Goal: Information Seeking & Learning: Learn about a topic

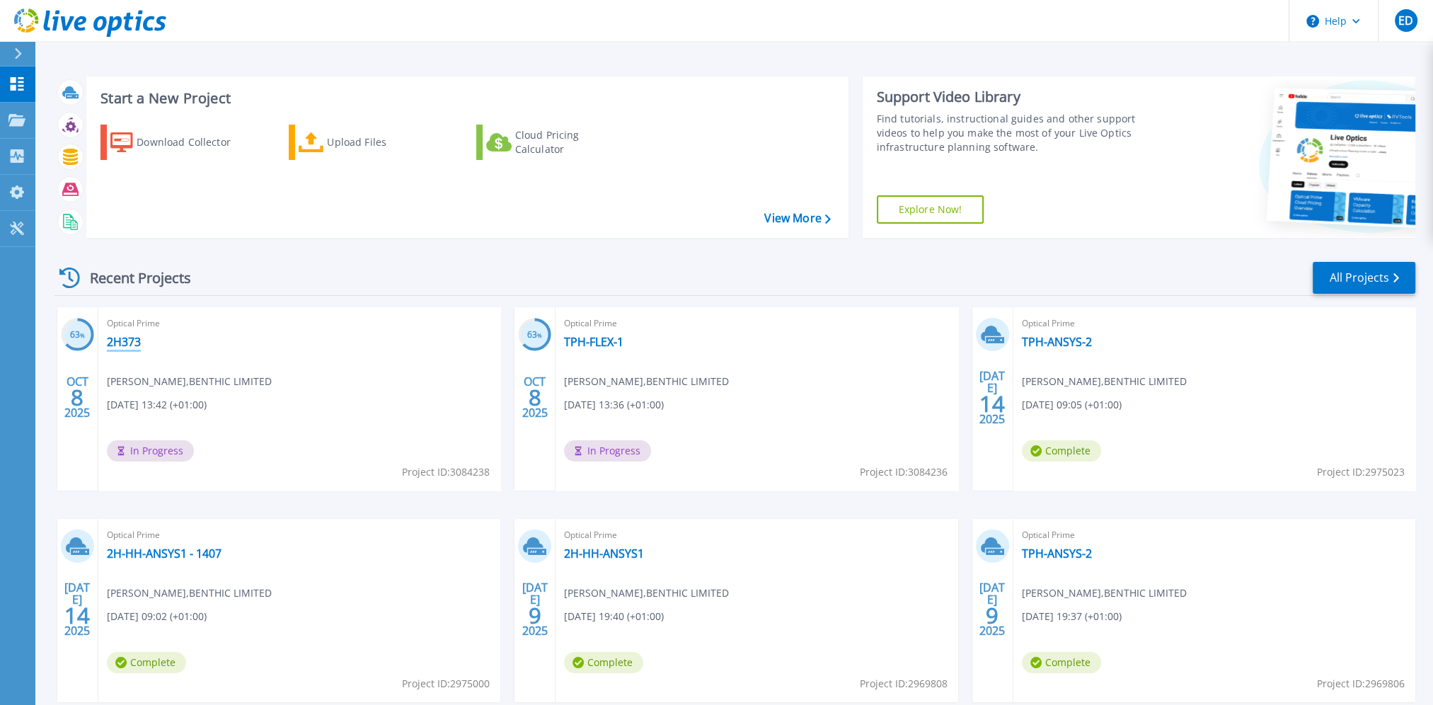
click at [116, 347] on link "2H373" at bounding box center [124, 342] width 34 height 14
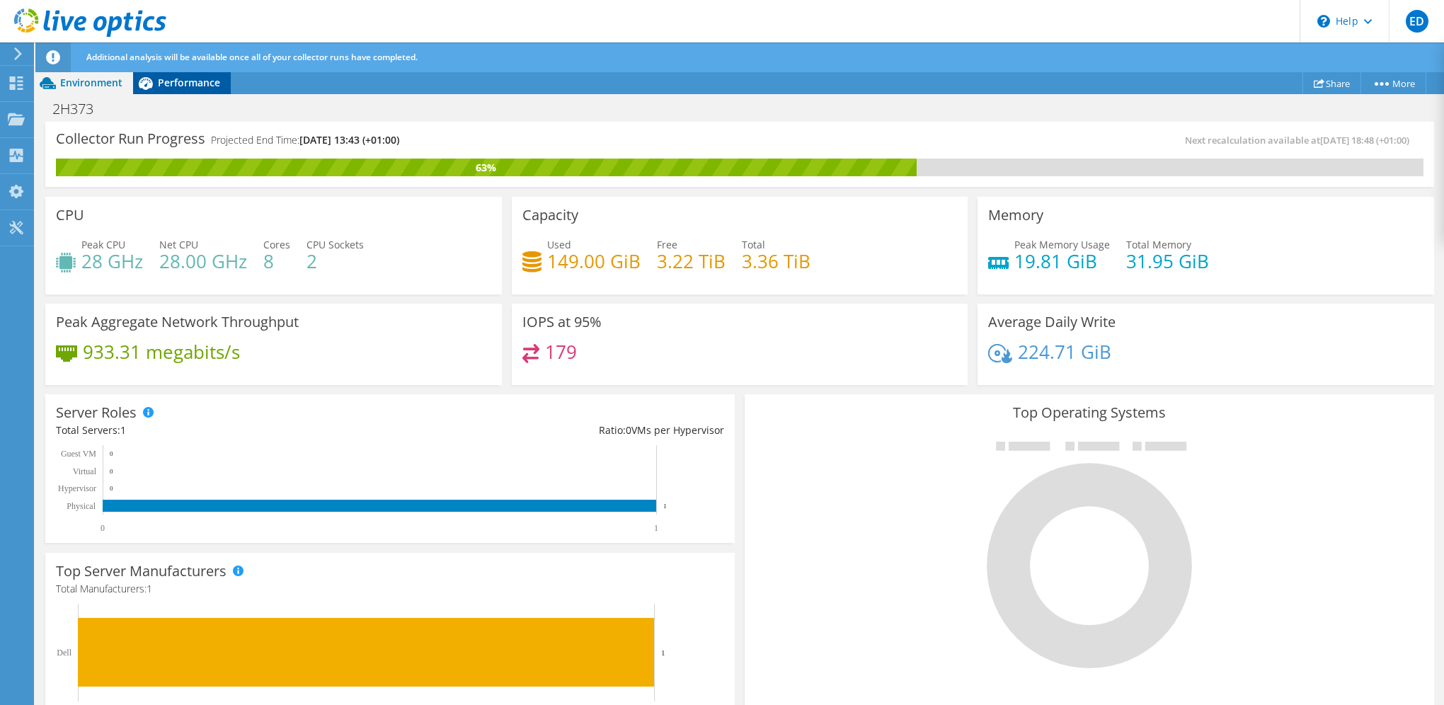
click at [171, 88] on div "Project Actions Project Actions Share More Project Details" at bounding box center [739, 402] width 1408 height 662
click at [174, 83] on span "Performance" at bounding box center [189, 82] width 62 height 13
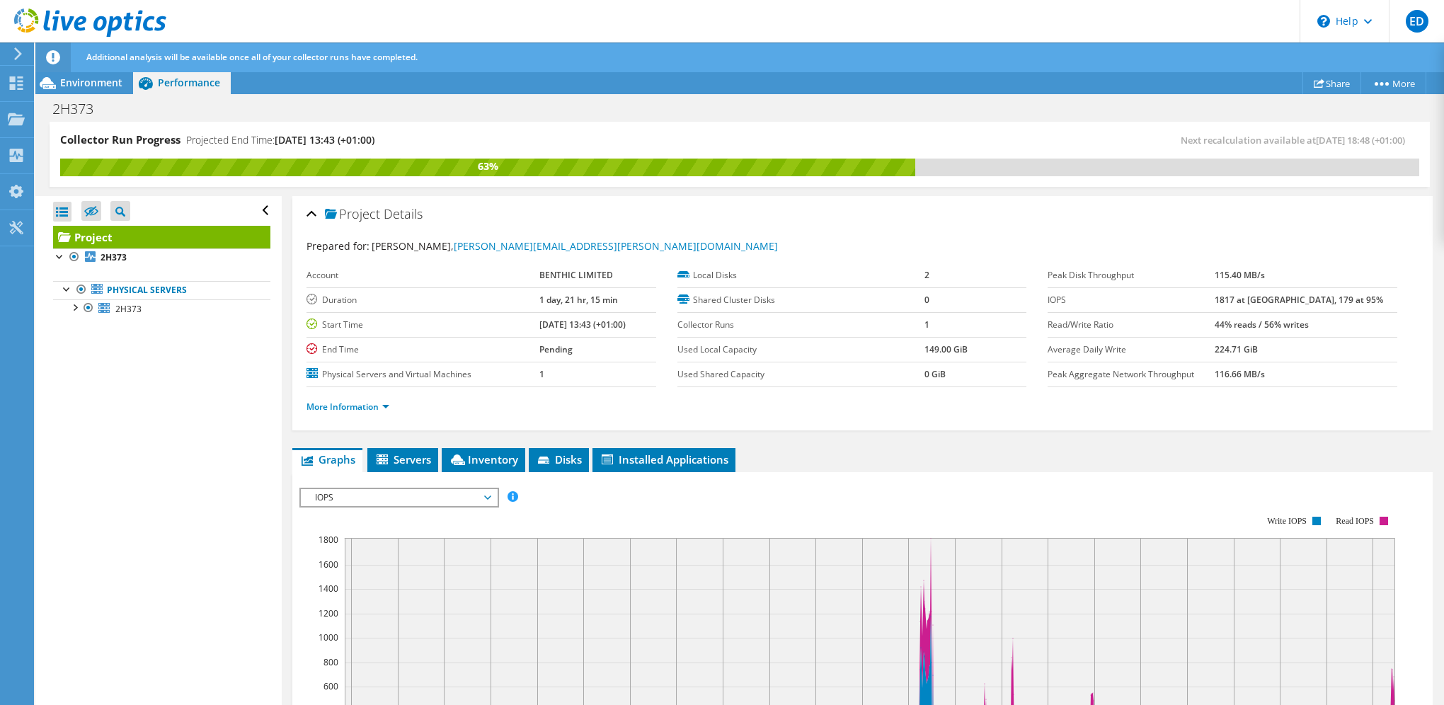
click at [415, 504] on div "IOPS IOPS Disk Throughput IO Size Latency Queue Depth CPU Percentage Memory Pag…" at bounding box center [399, 498] width 200 height 20
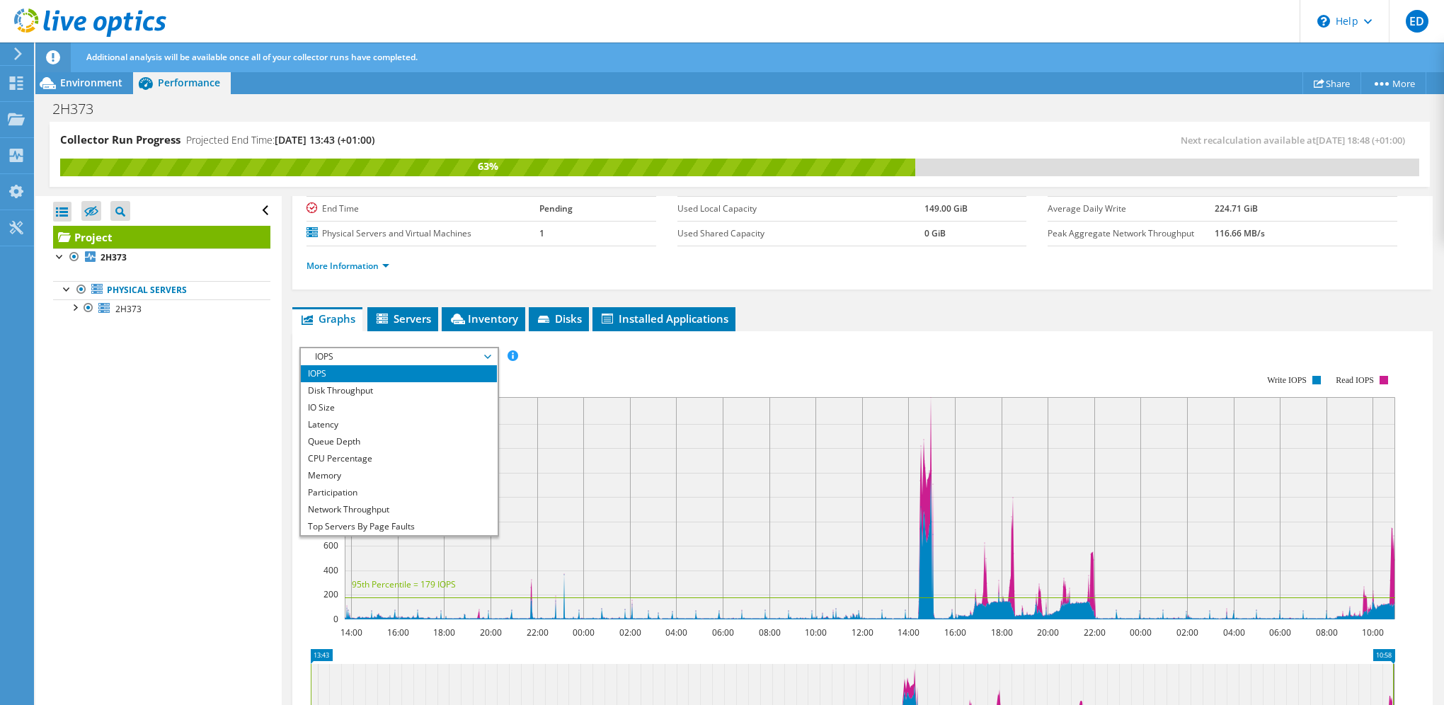
scroll to position [212, 0]
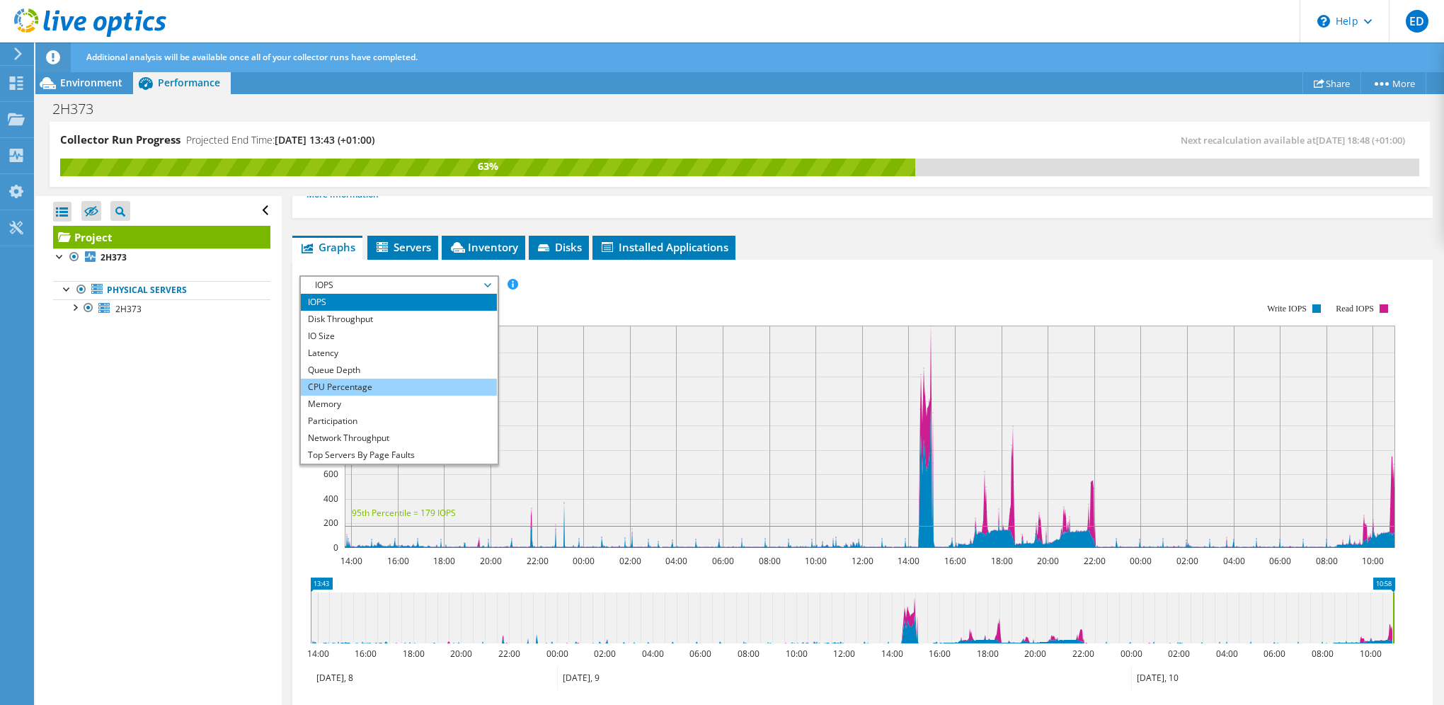
click at [374, 385] on li "CPU Percentage" at bounding box center [399, 387] width 196 height 17
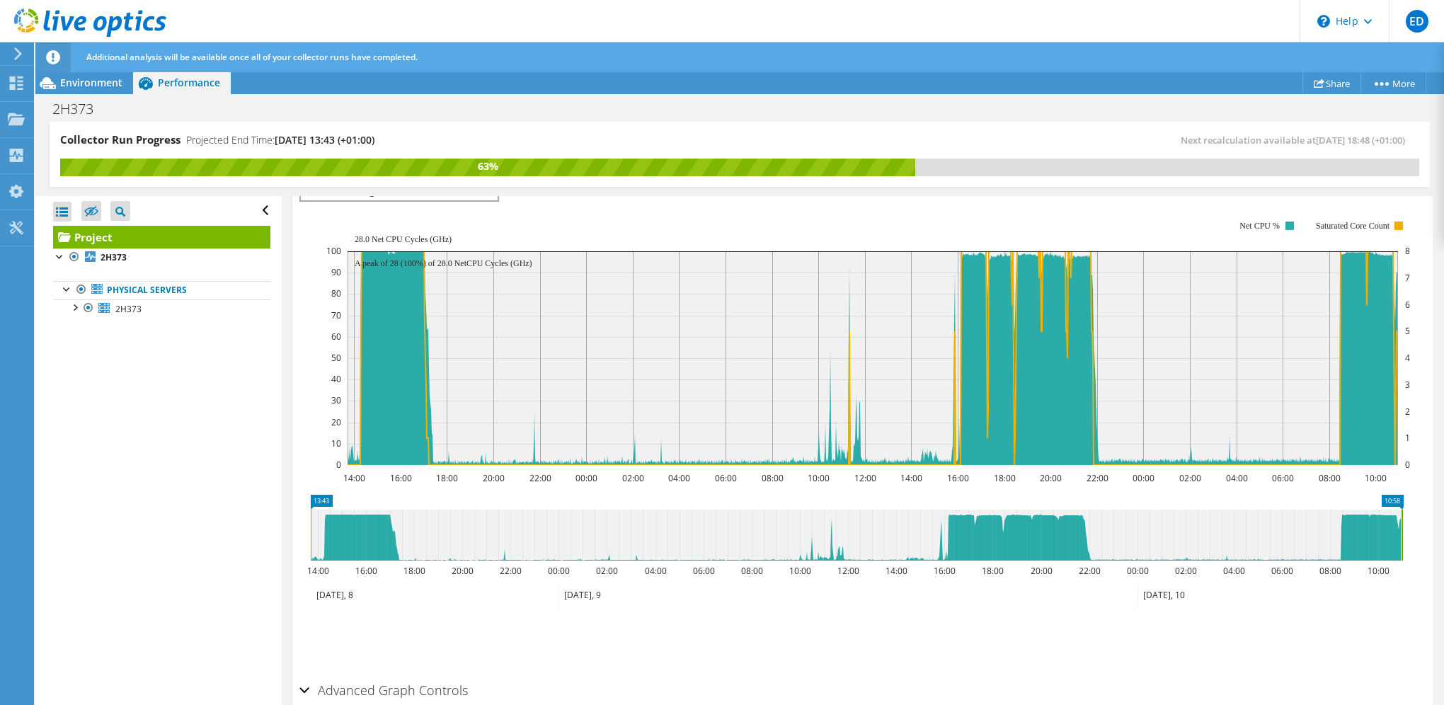
scroll to position [283, 0]
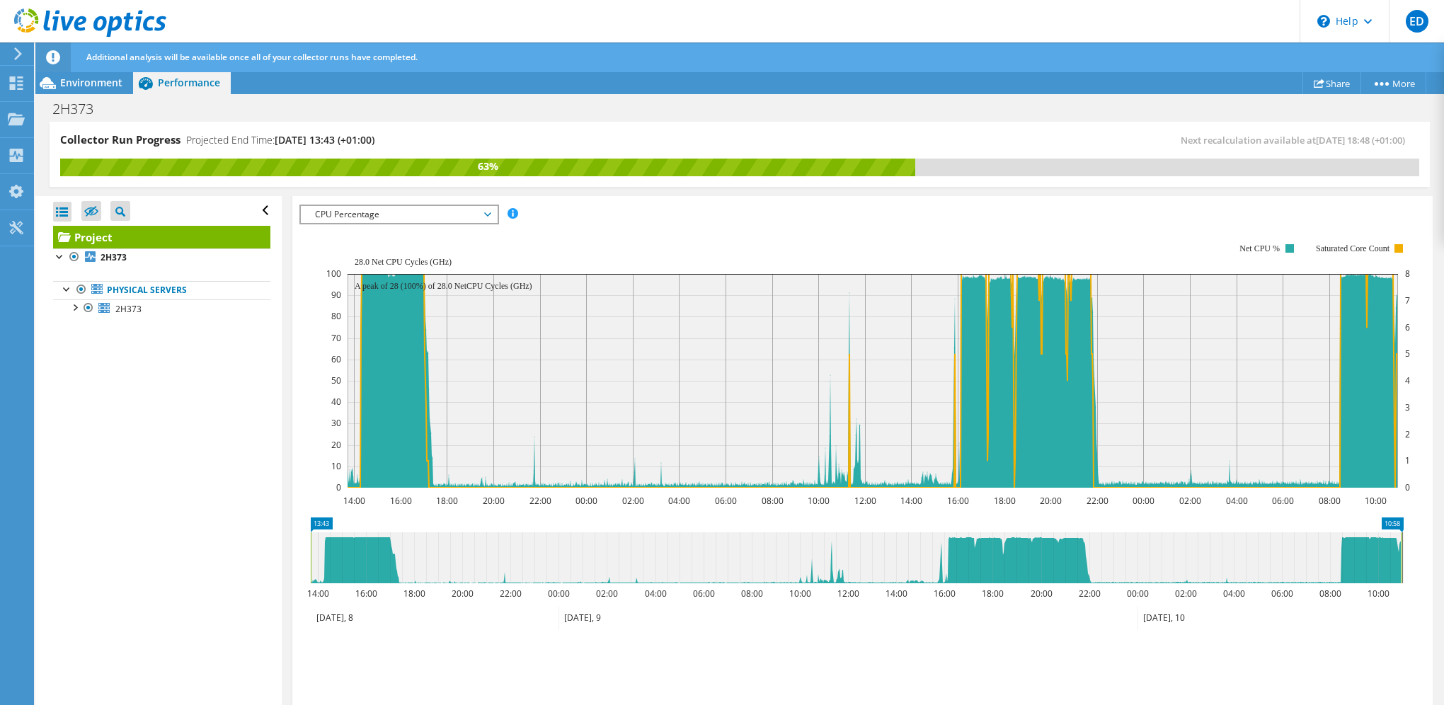
click at [362, 211] on span "CPU Percentage" at bounding box center [399, 214] width 182 height 17
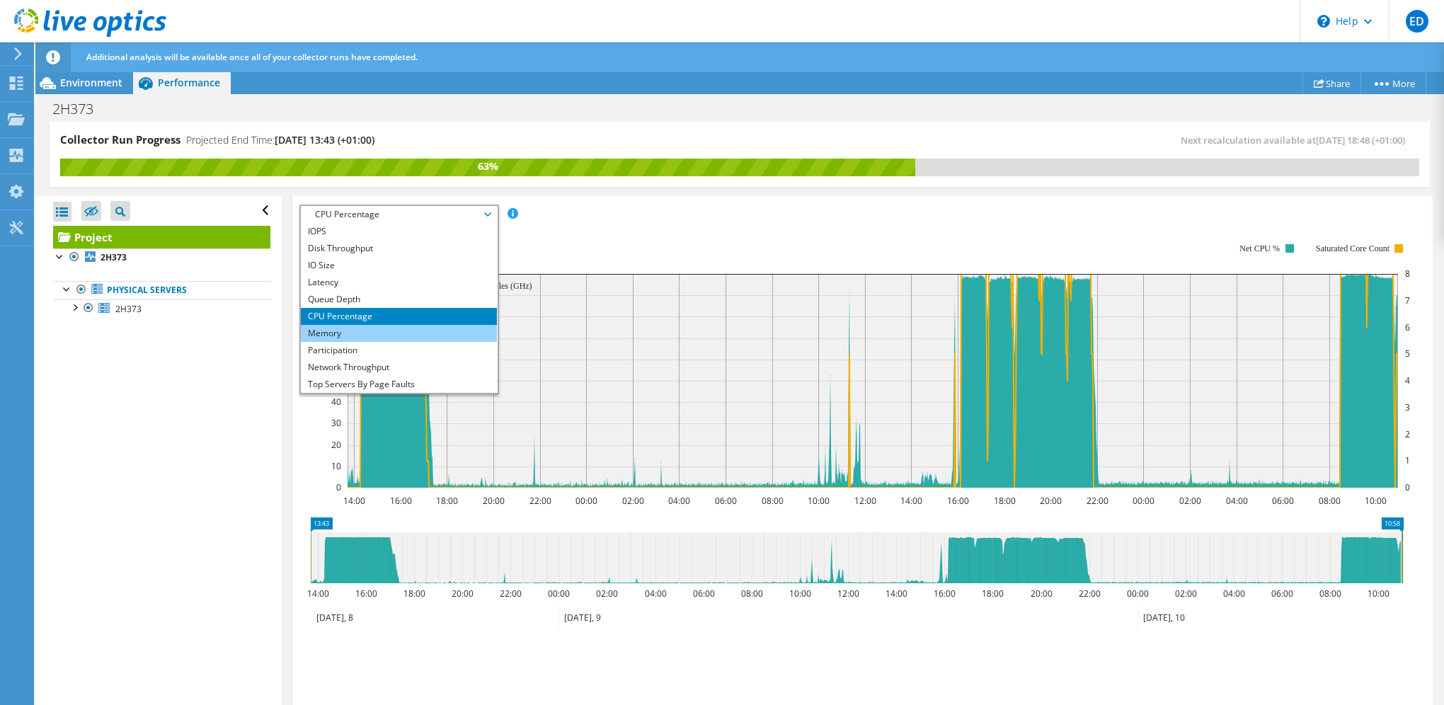
click at [388, 335] on li "Memory" at bounding box center [399, 333] width 196 height 17
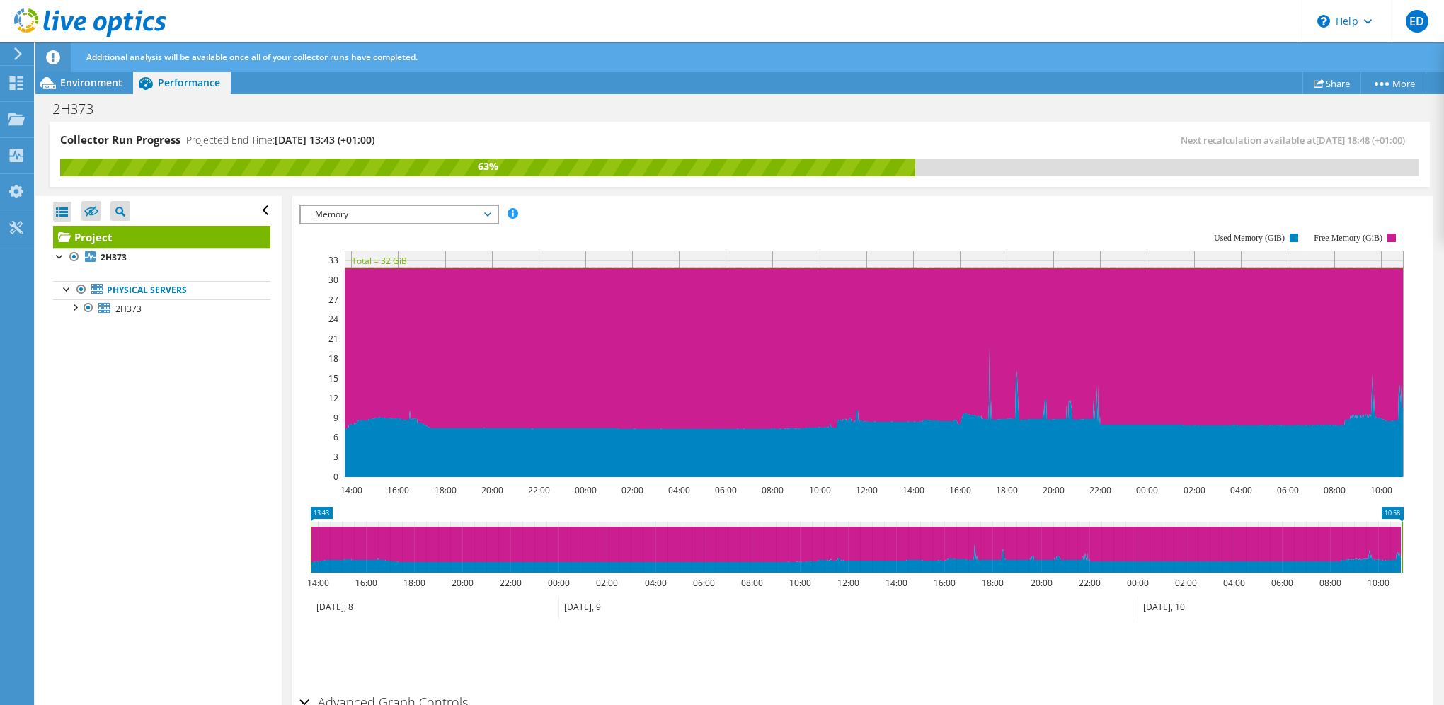
click at [408, 215] on span "Memory" at bounding box center [399, 214] width 182 height 17
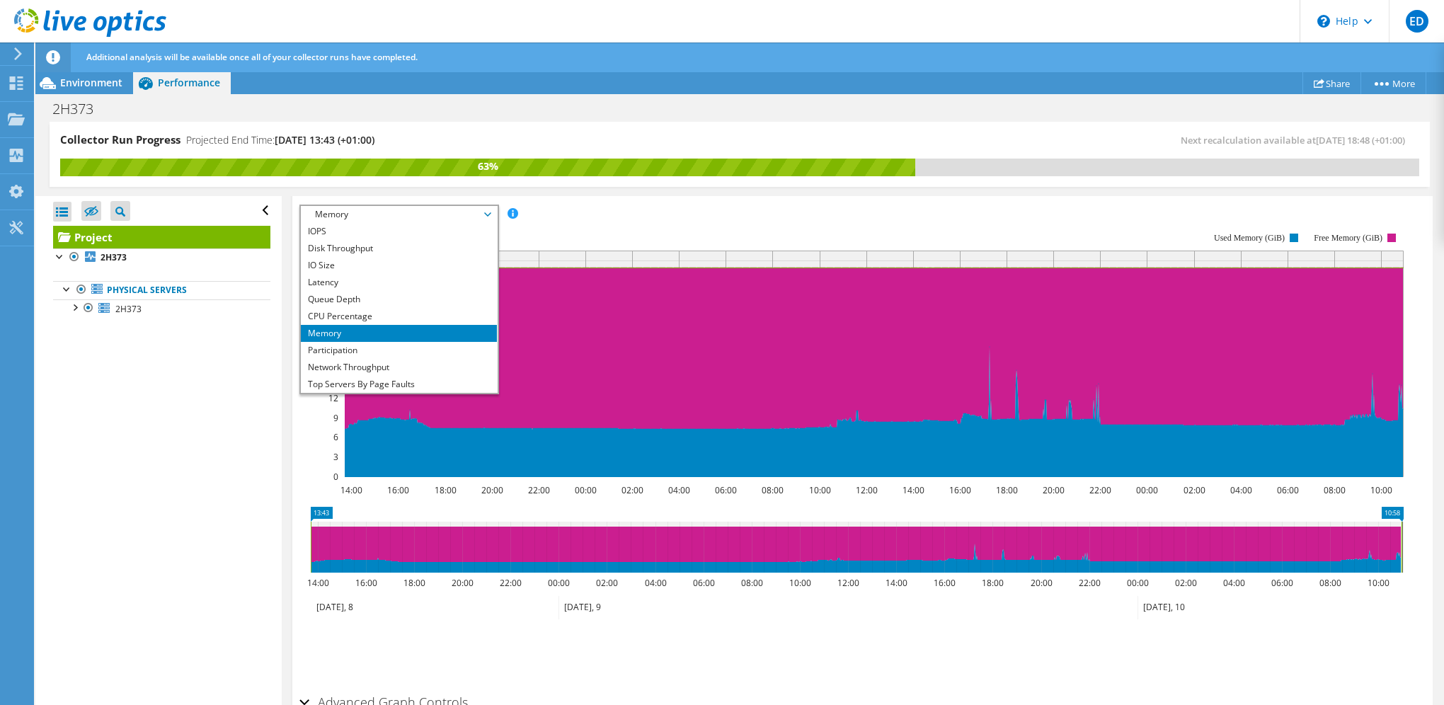
drag, startPoint x: 373, startPoint y: 365, endPoint x: 405, endPoint y: 370, distance: 32.2
click at [374, 365] on li "Network Throughput" at bounding box center [399, 367] width 196 height 17
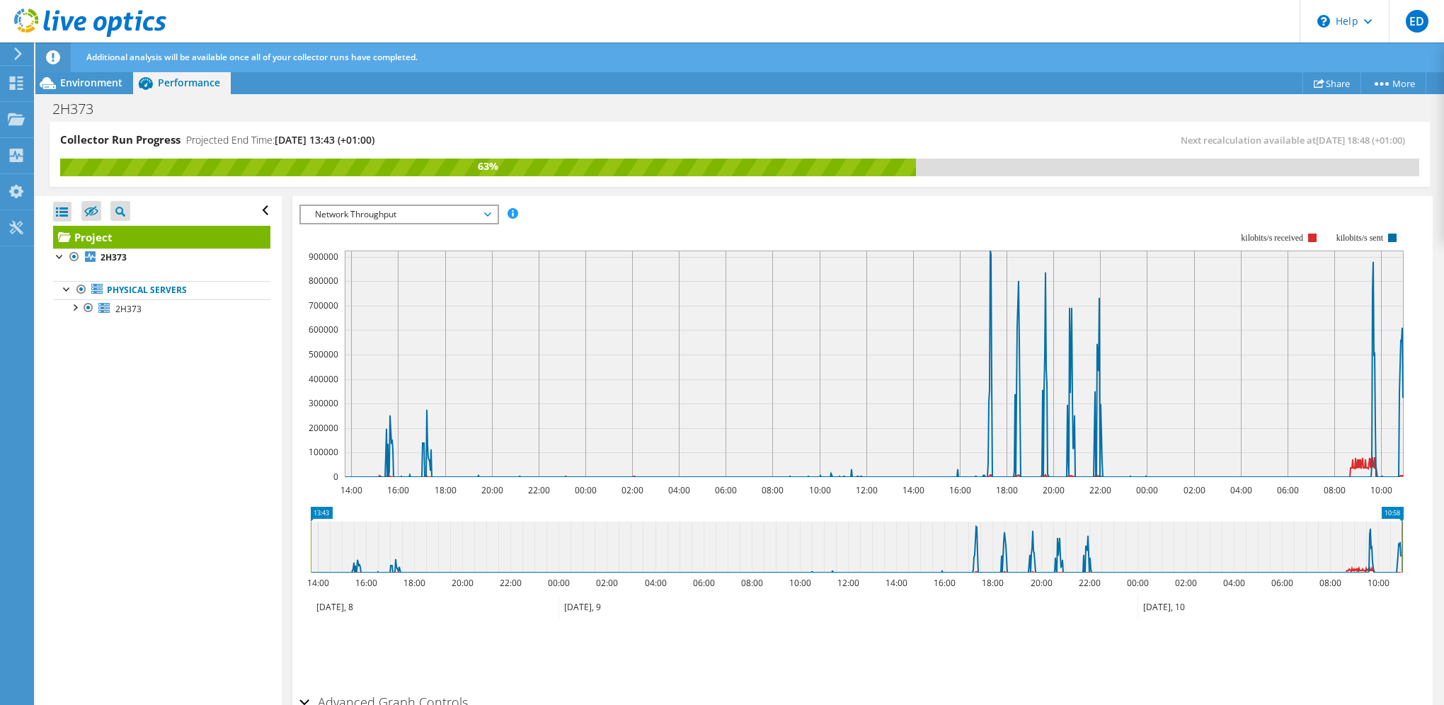
click at [451, 212] on span "Network Throughput" at bounding box center [399, 214] width 182 height 17
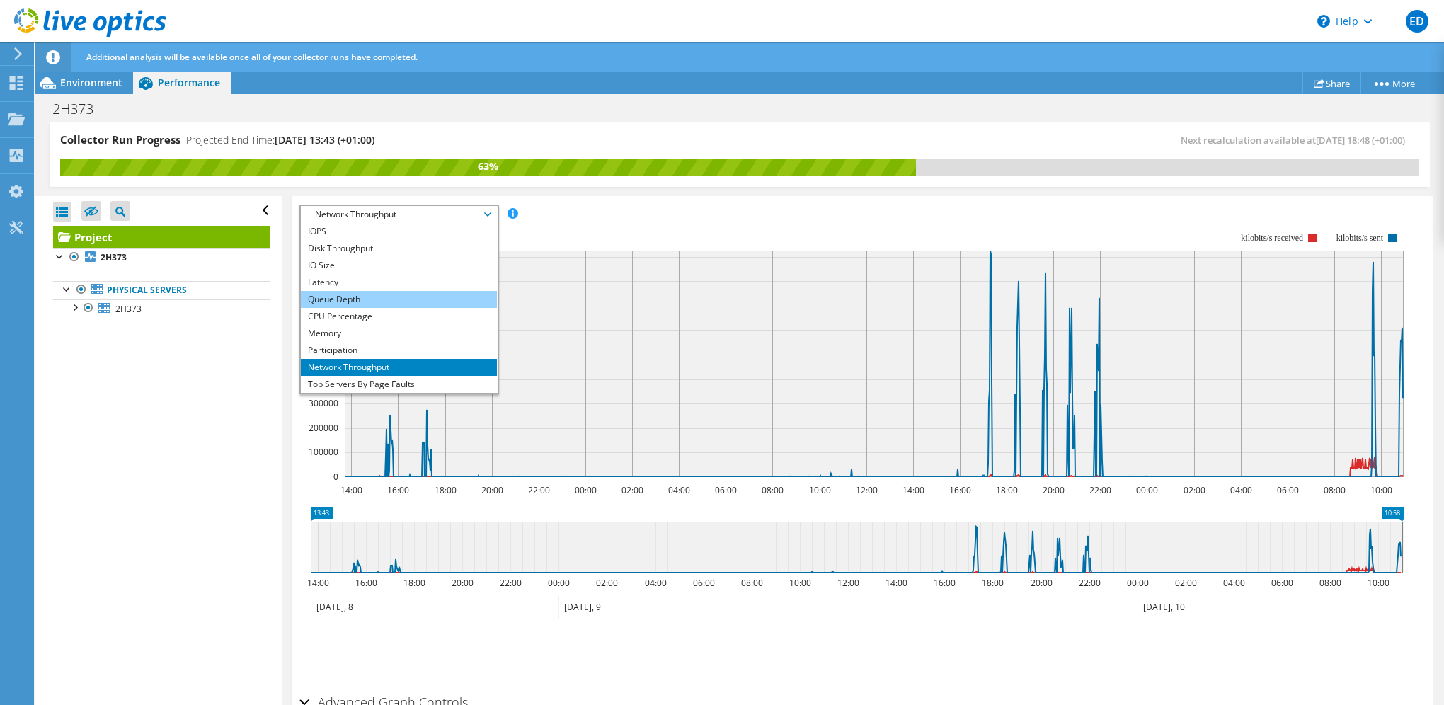
click at [345, 297] on li "Queue Depth" at bounding box center [399, 299] width 196 height 17
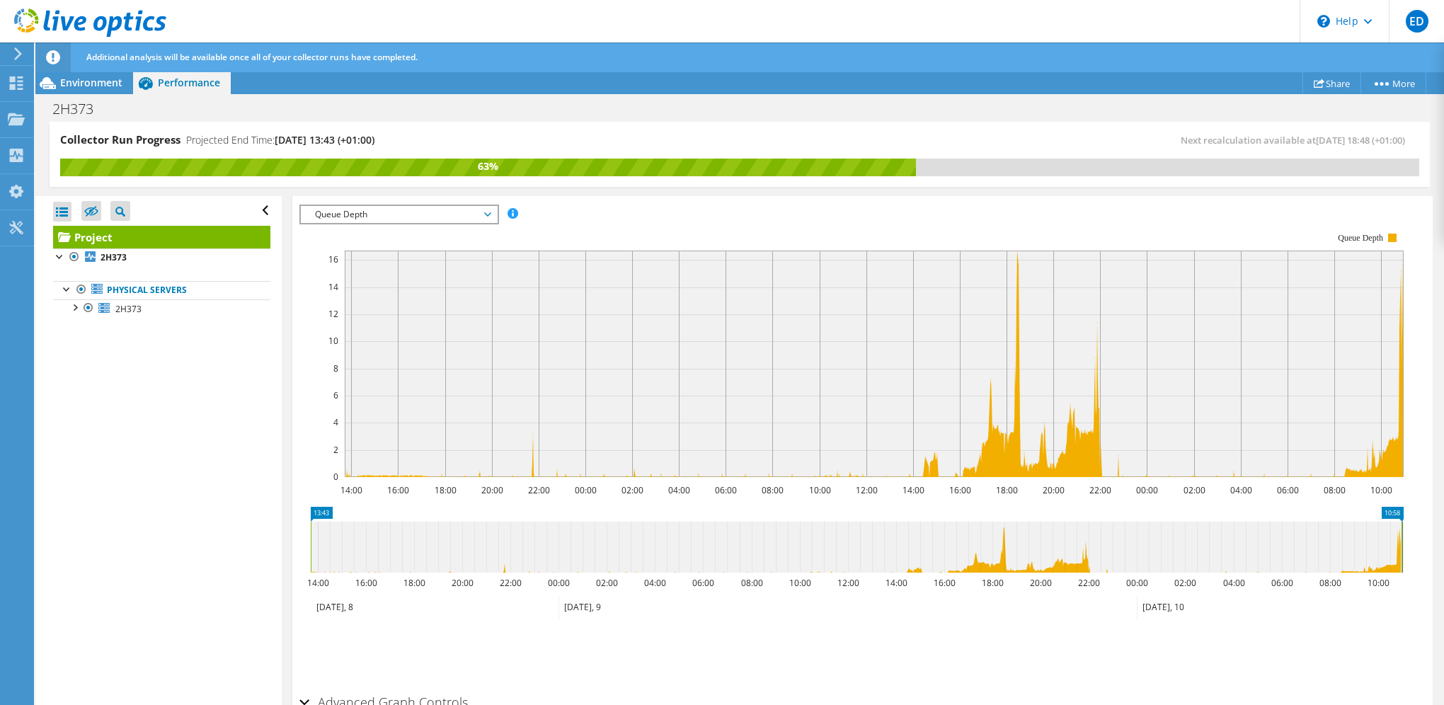
click at [388, 207] on span "Queue Depth" at bounding box center [399, 214] width 182 height 17
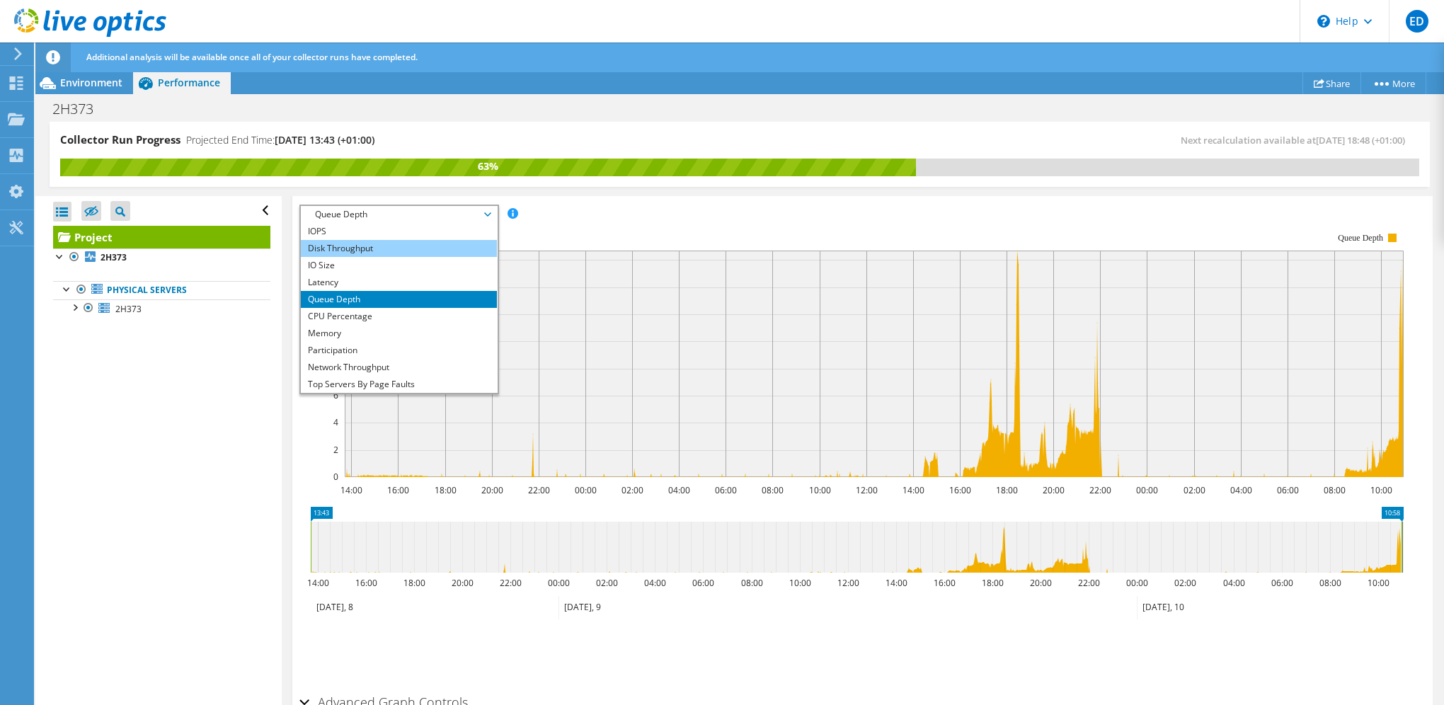
click at [386, 247] on li "Disk Throughput" at bounding box center [399, 248] width 196 height 17
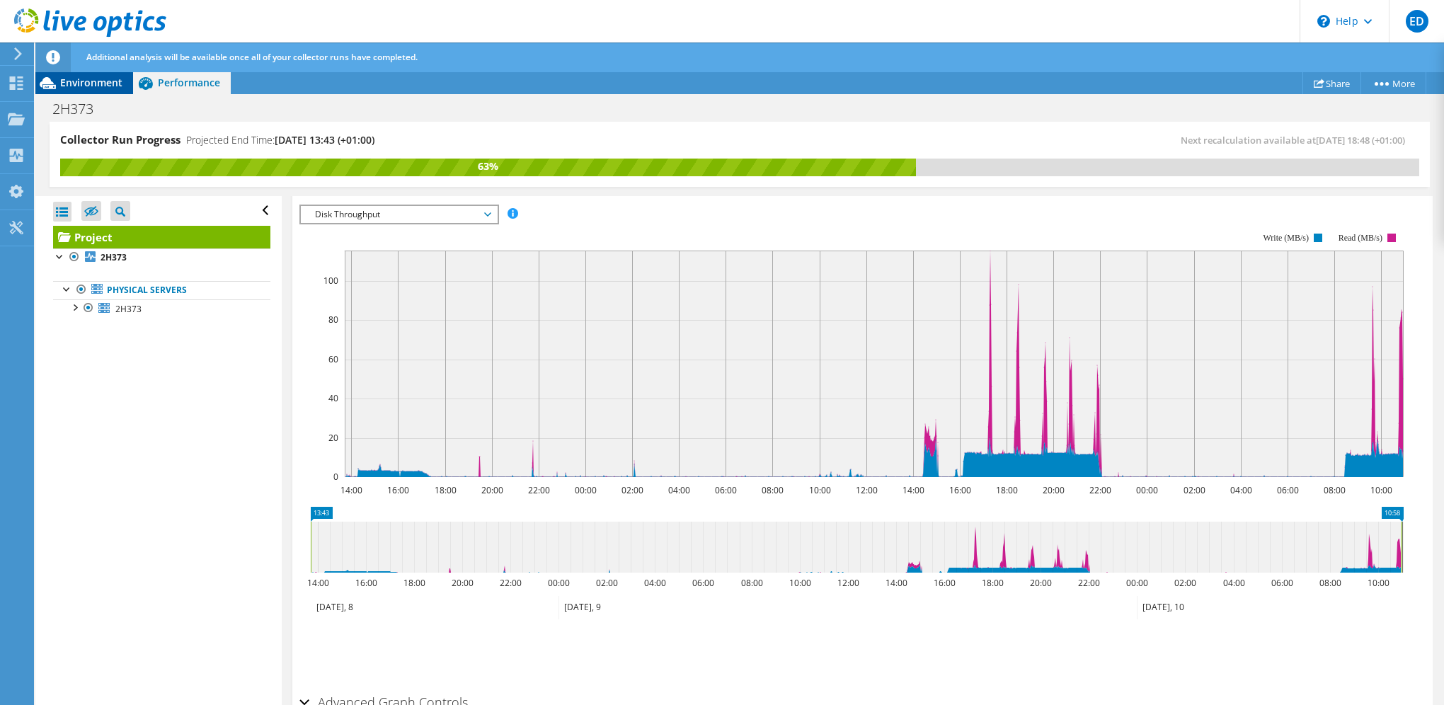
click at [94, 81] on span "Environment" at bounding box center [91, 82] width 62 height 13
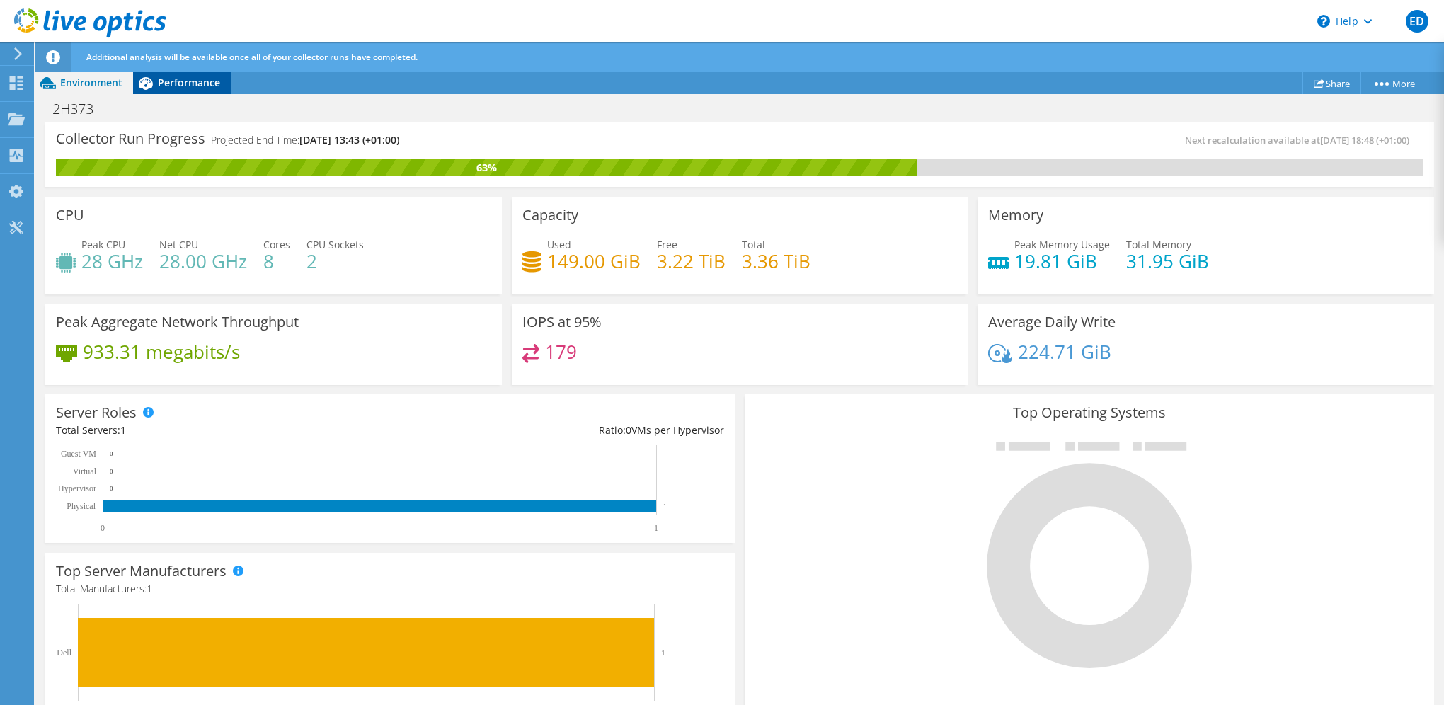
click at [195, 91] on div "Performance" at bounding box center [182, 82] width 98 height 23
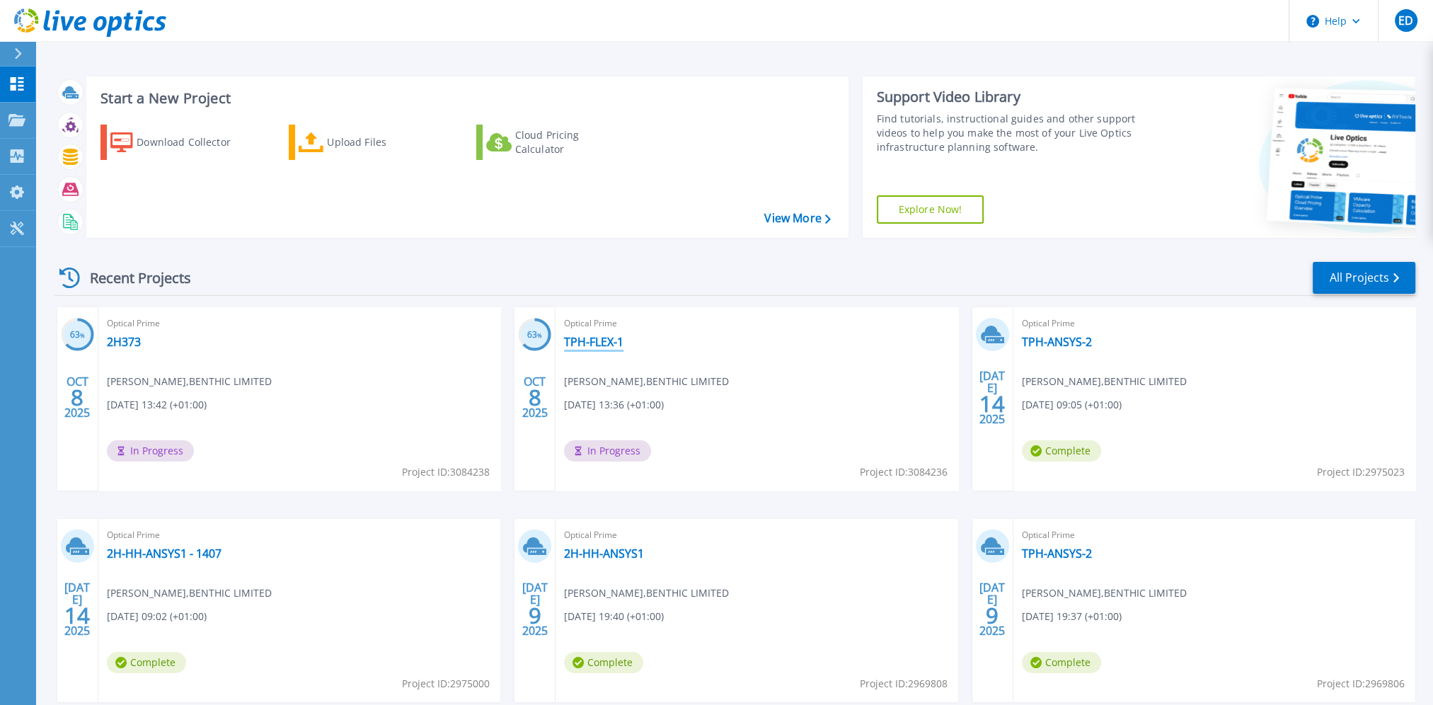
click at [601, 340] on link "TPH-FLEX-1" at bounding box center [593, 342] width 59 height 14
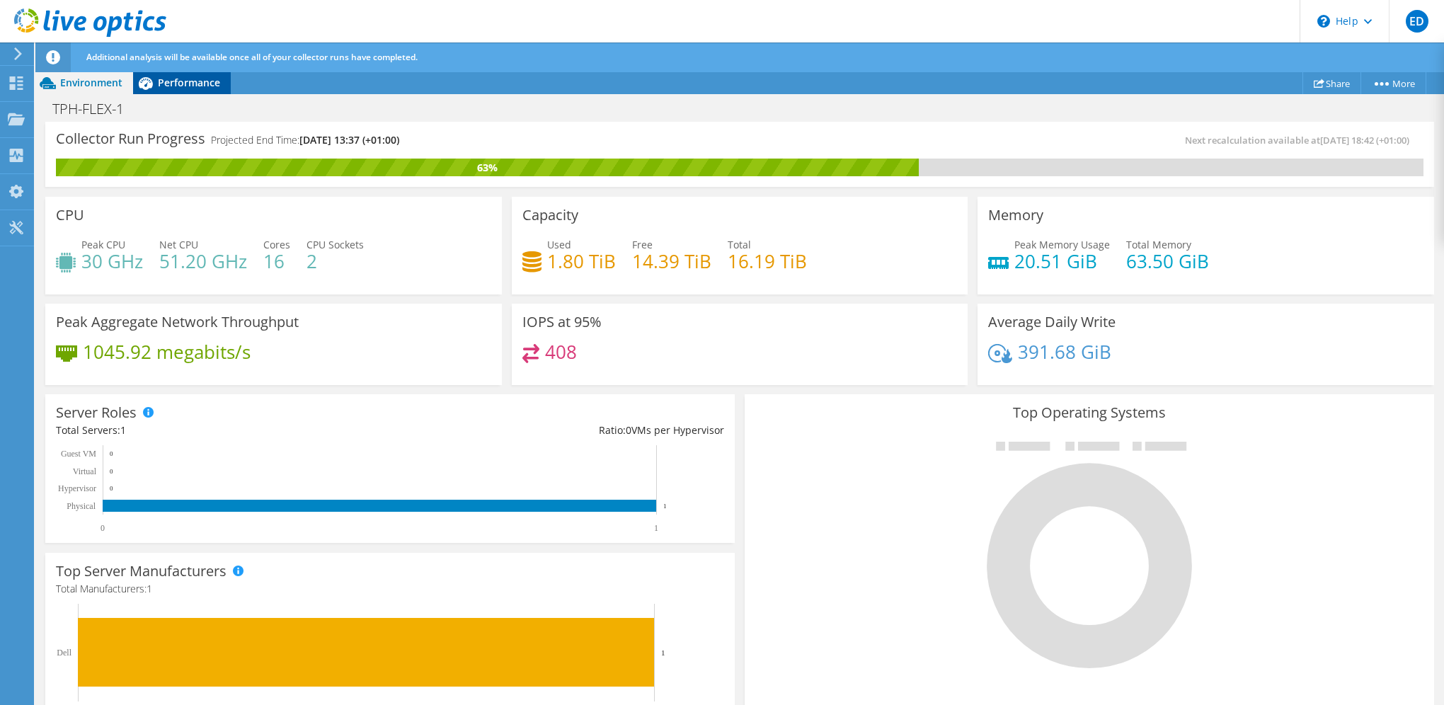
click at [197, 88] on span "Performance" at bounding box center [189, 82] width 62 height 13
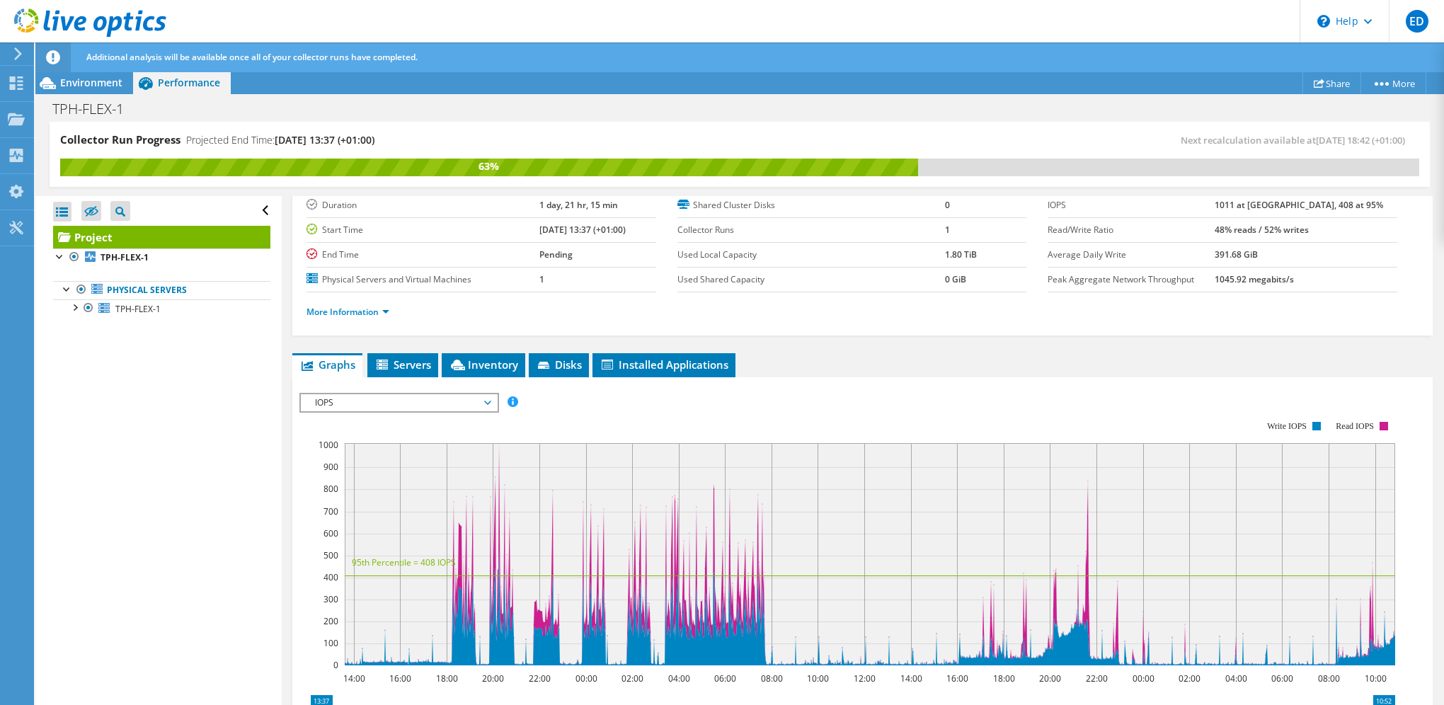
scroll to position [212, 0]
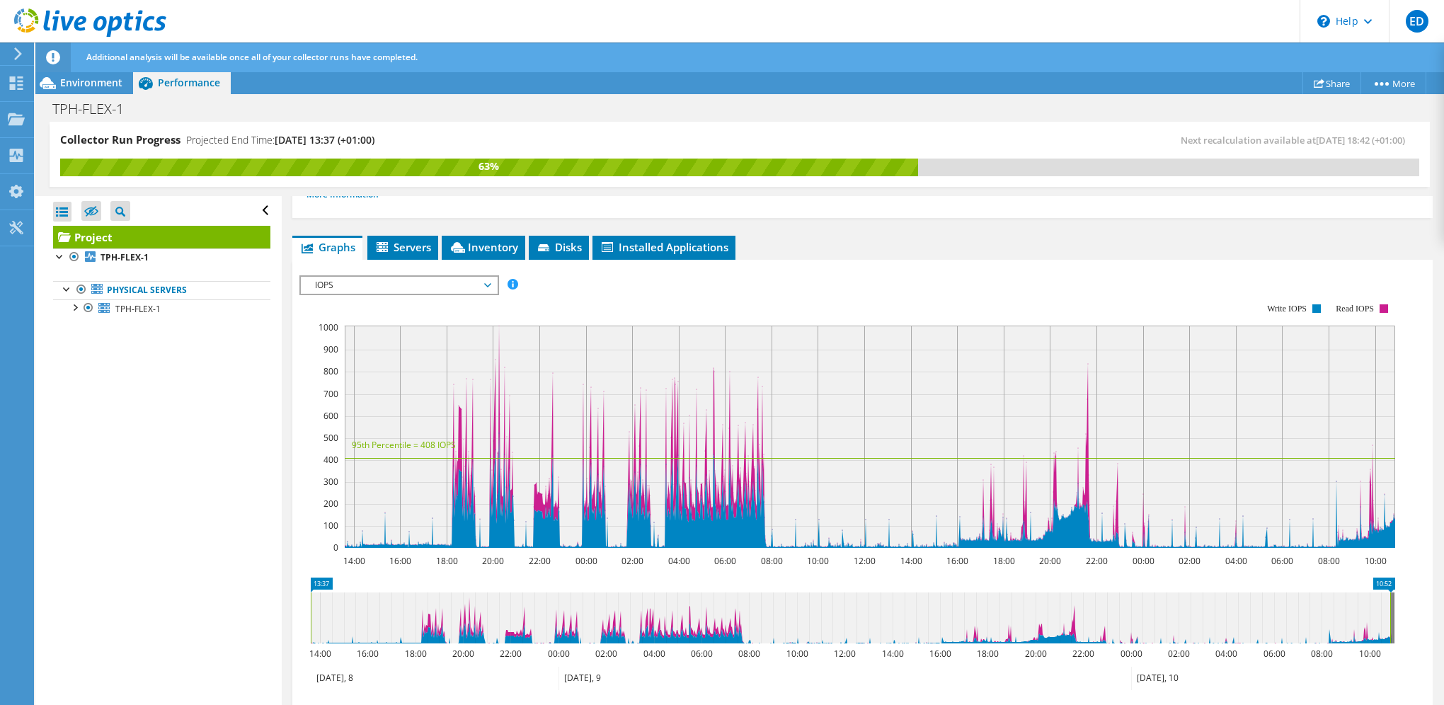
click at [369, 280] on span "IOPS" at bounding box center [399, 285] width 182 height 17
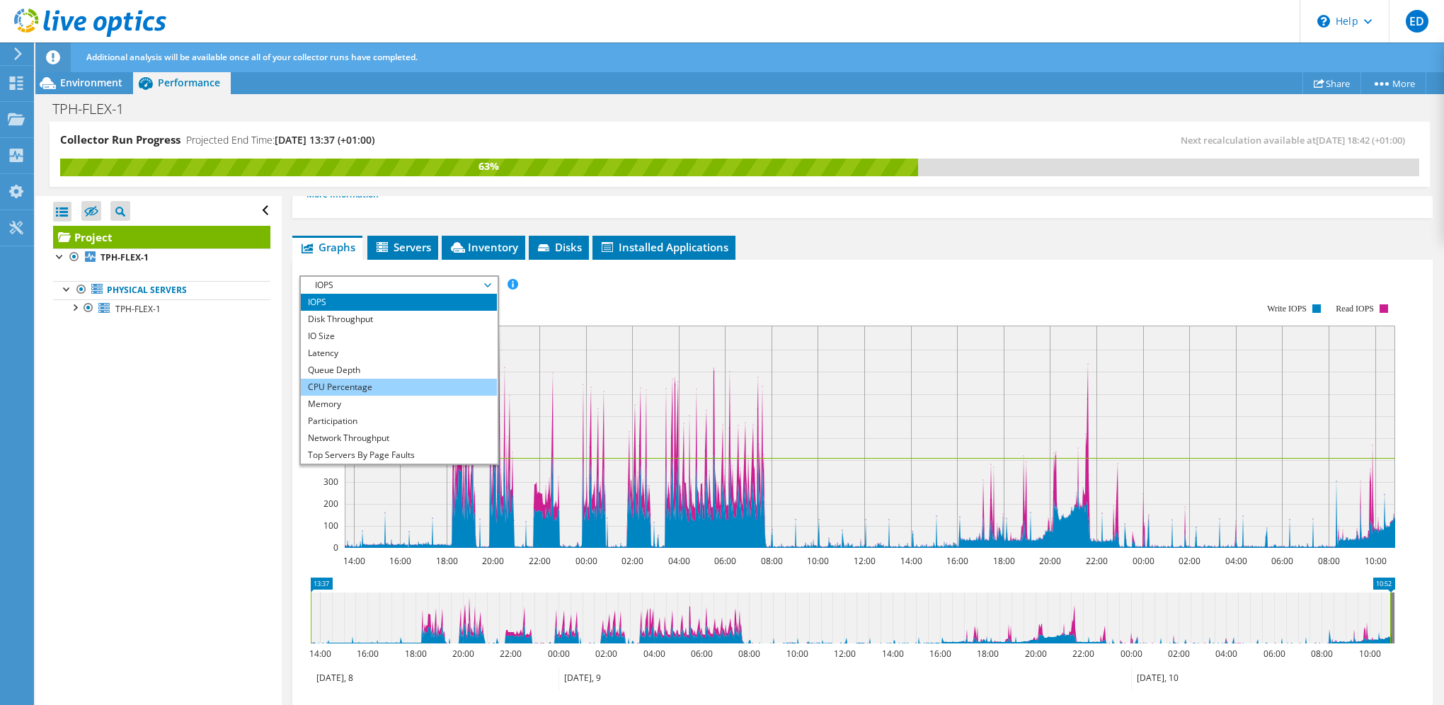
click at [406, 380] on li "CPU Percentage" at bounding box center [399, 387] width 196 height 17
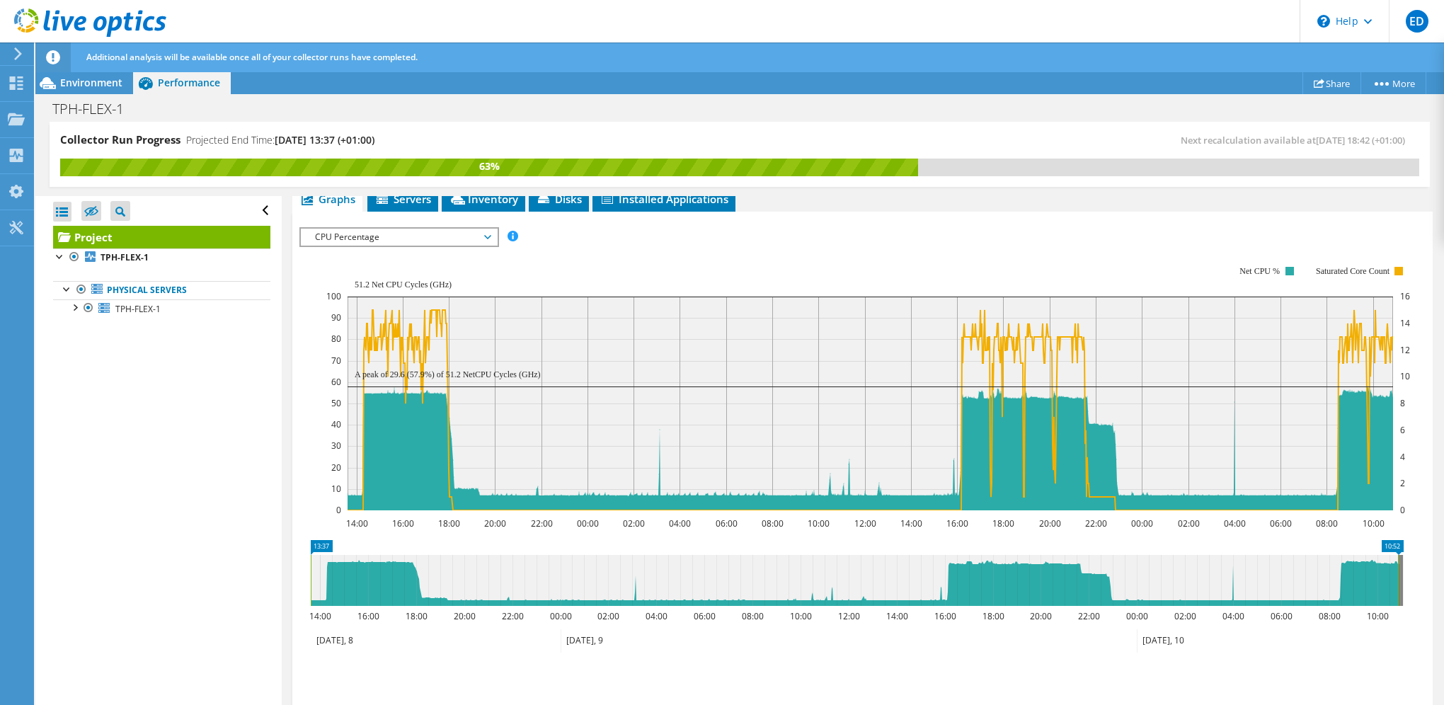
scroll to position [283, 0]
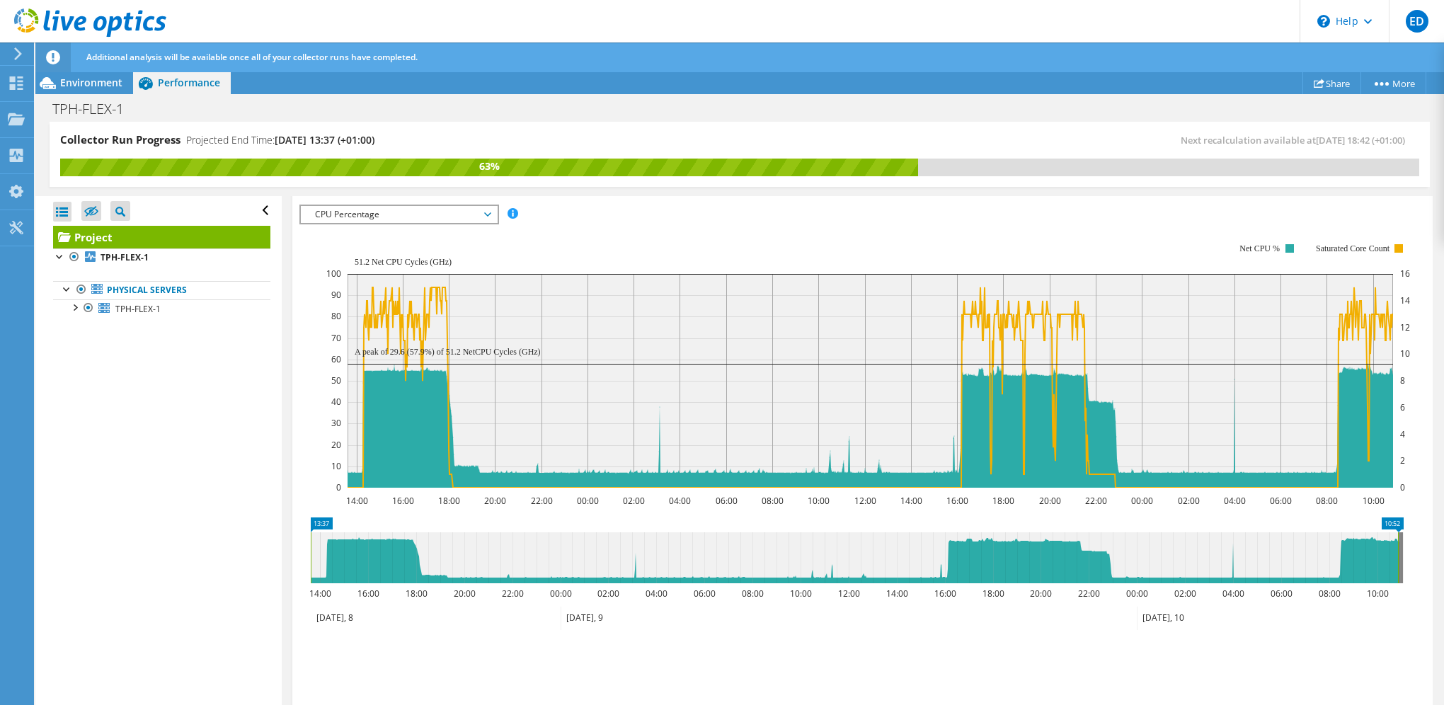
click at [360, 218] on span "CPU Percentage" at bounding box center [399, 214] width 182 height 17
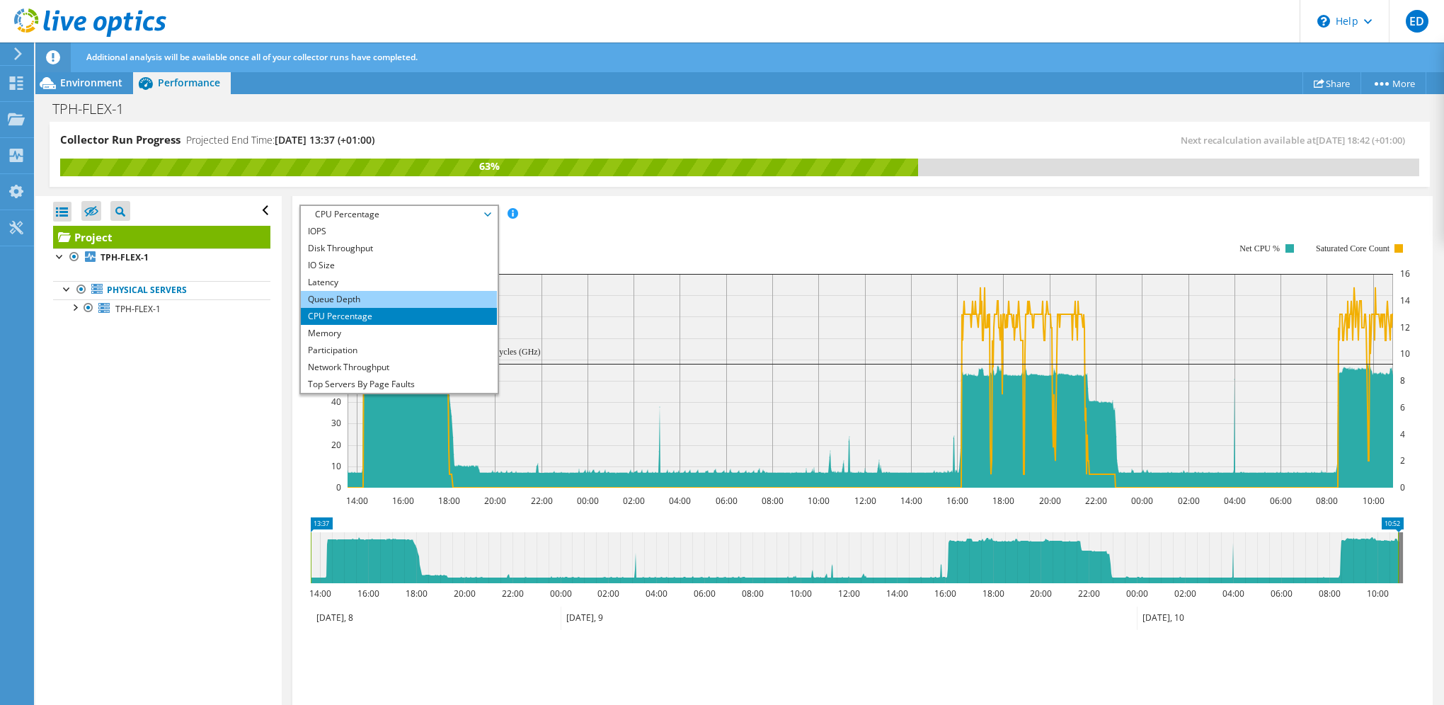
click at [390, 301] on li "Queue Depth" at bounding box center [399, 299] width 196 height 17
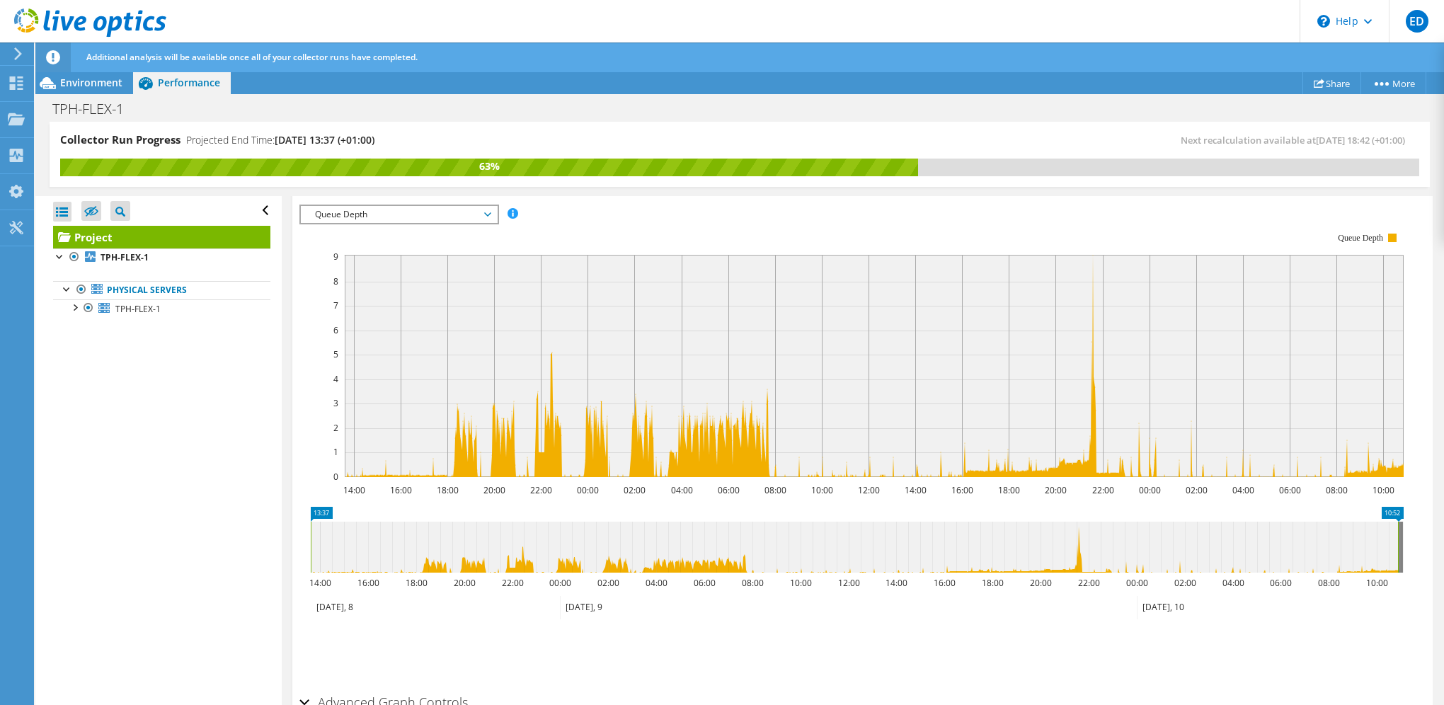
click at [396, 205] on div "Queue Depth IOPS Disk Throughput IO Size Latency Queue Depth CPU Percentage Mem…" at bounding box center [399, 215] width 200 height 20
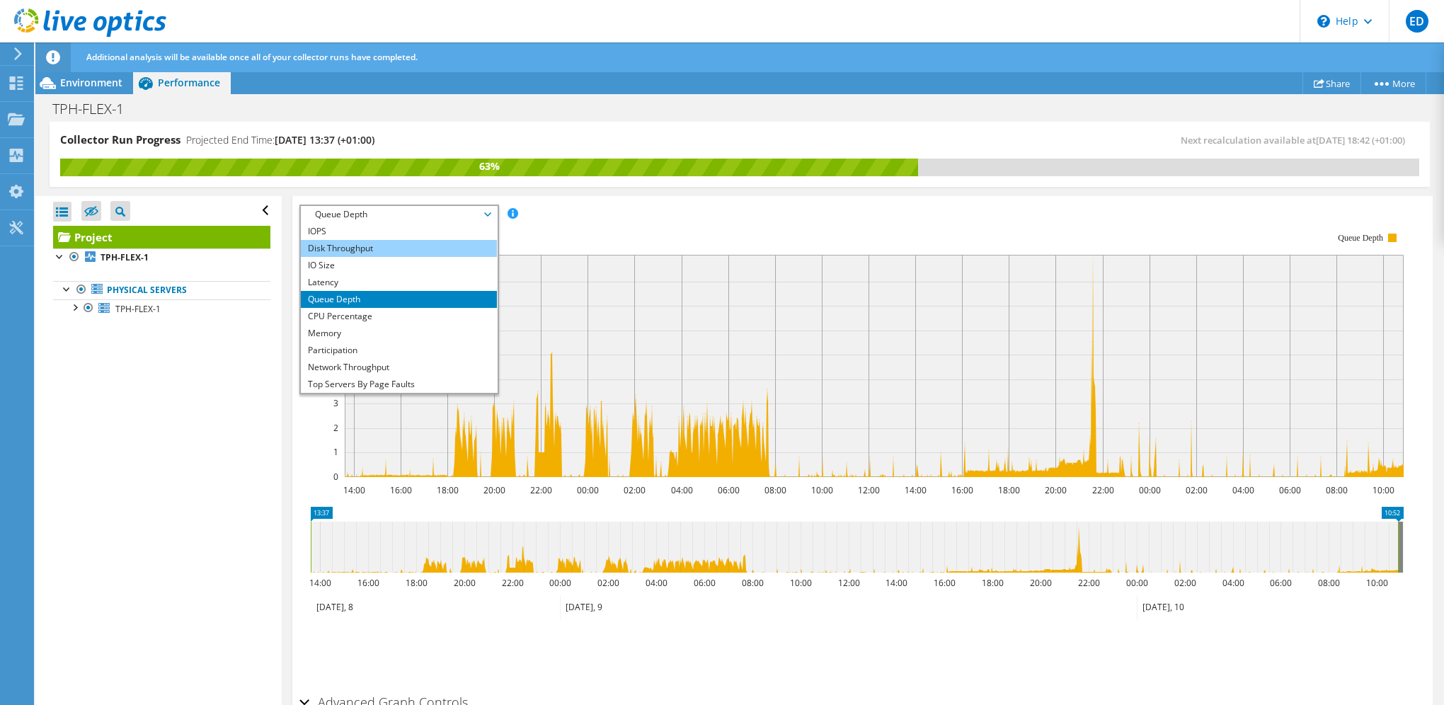
click at [419, 246] on li "Disk Throughput" at bounding box center [399, 248] width 196 height 17
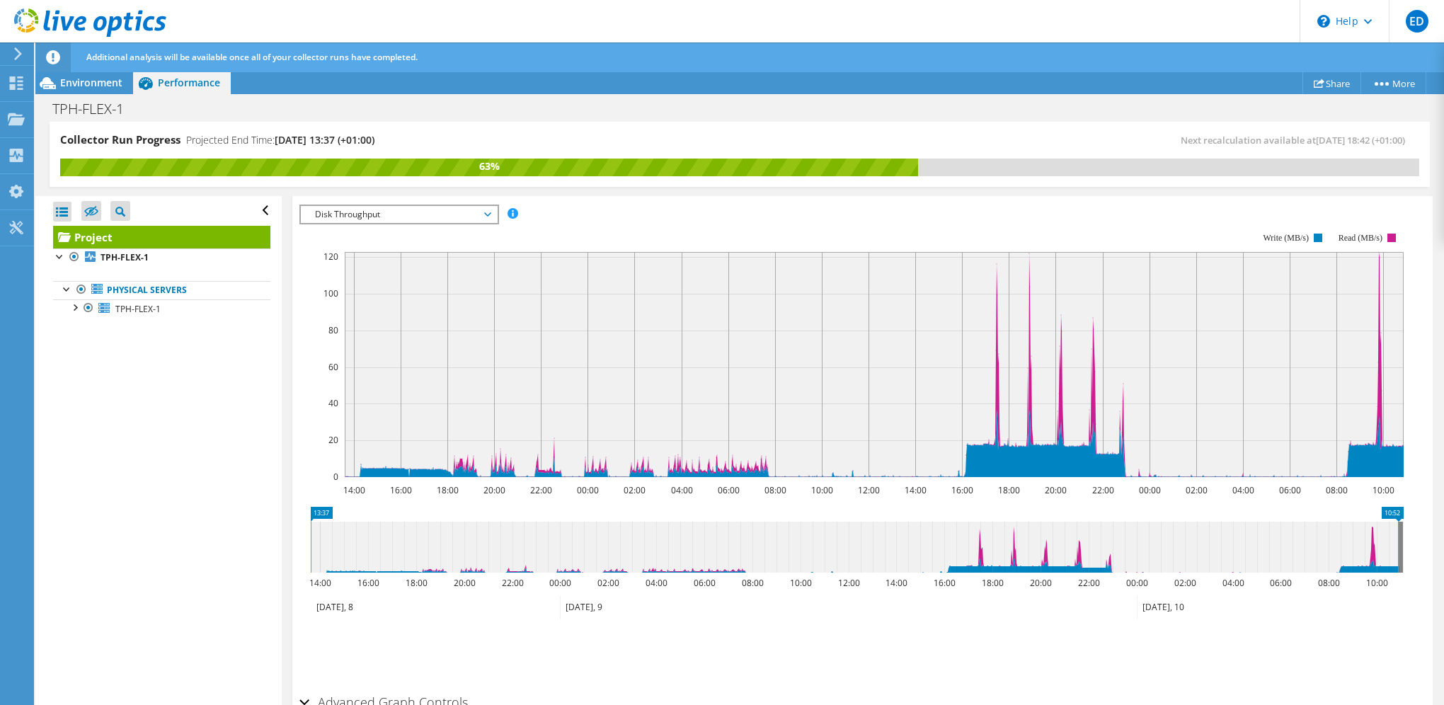
click at [419, 210] on span "Disk Throughput" at bounding box center [399, 214] width 182 height 17
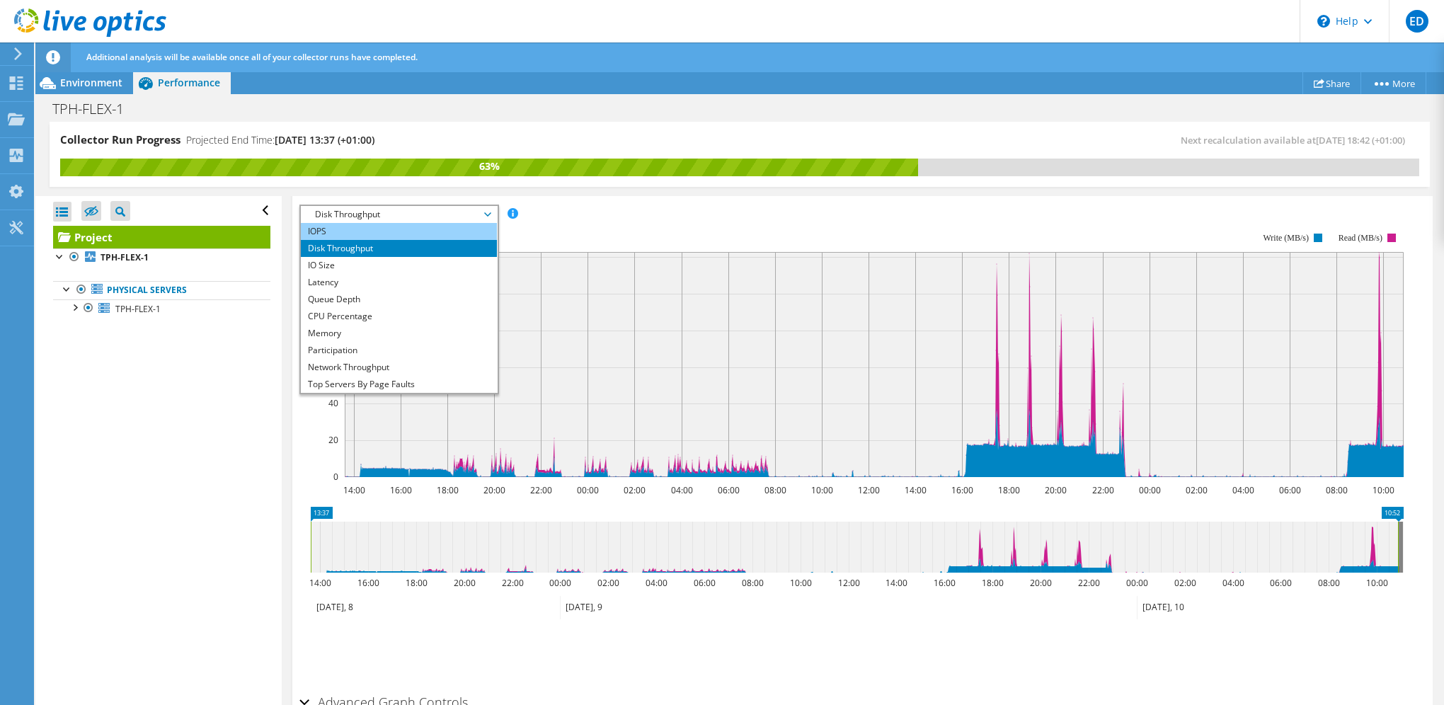
click at [397, 233] on li "IOPS" at bounding box center [399, 231] width 196 height 17
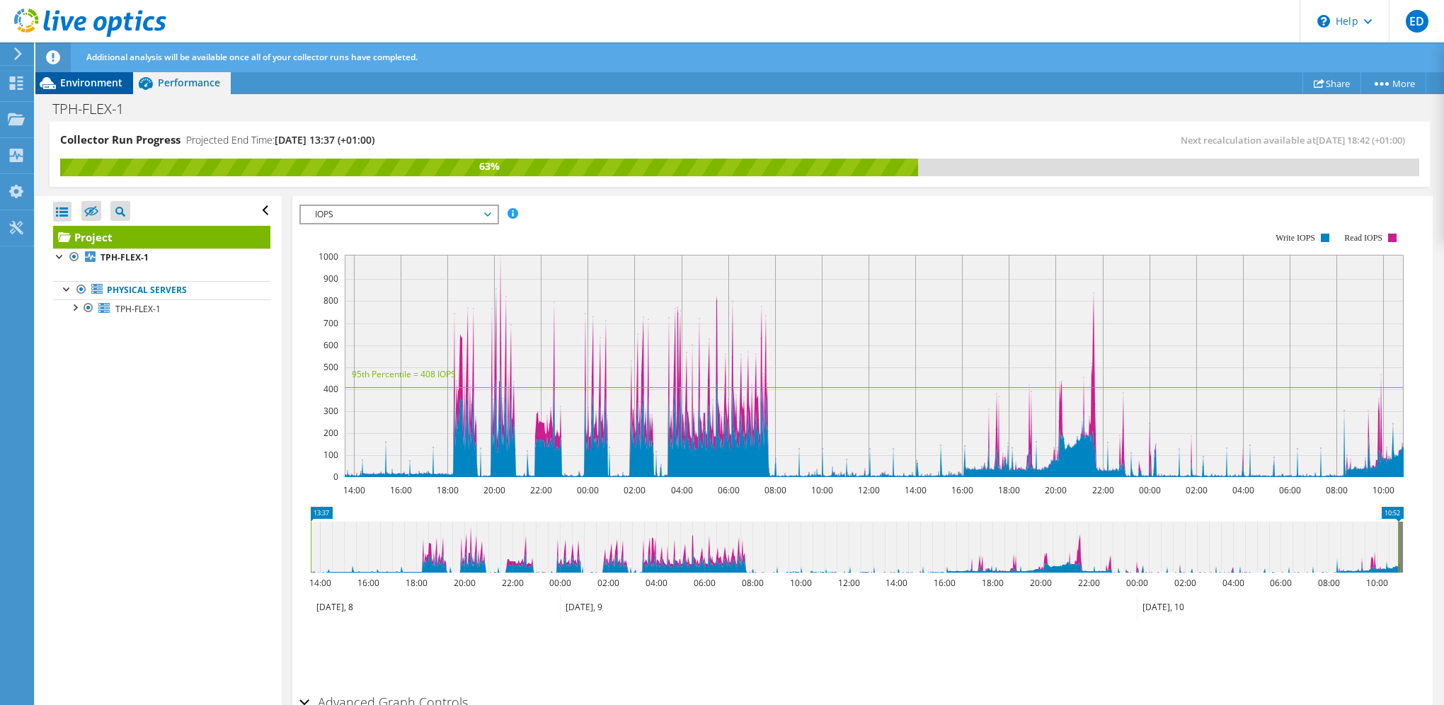
click at [84, 81] on span "Environment" at bounding box center [91, 82] width 62 height 13
